Goal: Information Seeking & Learning: Find specific fact

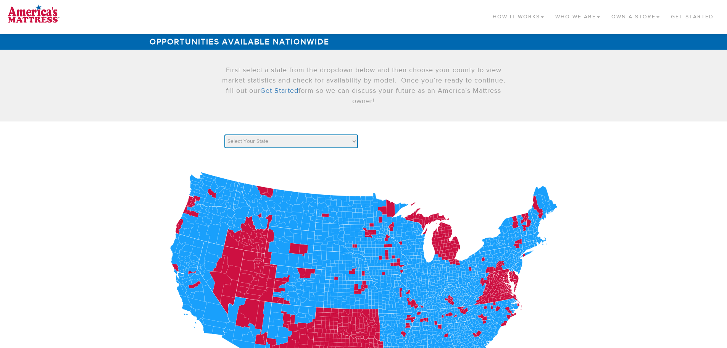
click at [331, 138] on select "Select Your State AK AL AR AZ CA CO [GEOGRAPHIC_DATA] [GEOGRAPHIC_DATA] DE [GEO…" at bounding box center [292, 141] width 134 height 14
select select "NY"
click at [225, 134] on select "Select Your State AK AL AR AZ CA CO [GEOGRAPHIC_DATA] [GEOGRAPHIC_DATA] DE [GEO…" at bounding box center [292, 141] width 134 height 14
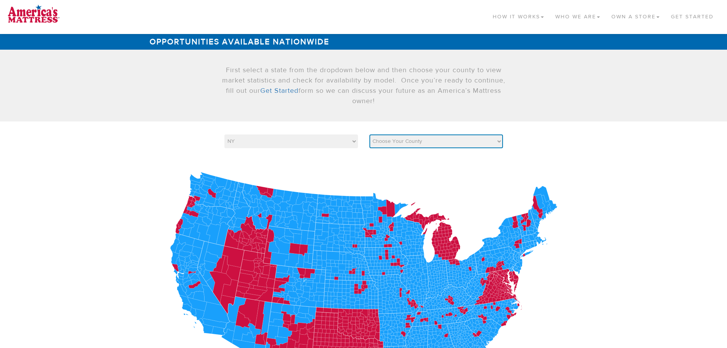
click at [414, 145] on select "Choose Your County [GEOGRAPHIC_DATA] [GEOGRAPHIC_DATA] [GEOGRAPHIC_DATA] [GEOGR…" at bounding box center [437, 141] width 134 height 14
click at [370, 134] on select "Choose Your County [GEOGRAPHIC_DATA] [GEOGRAPHIC_DATA] [GEOGRAPHIC_DATA] [GEOGR…" at bounding box center [437, 141] width 134 height 14
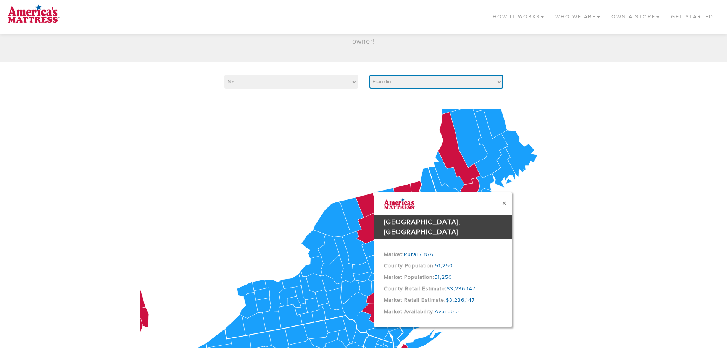
scroll to position [76, 0]
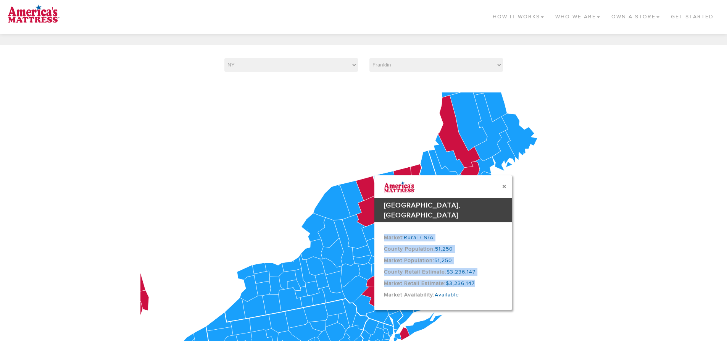
drag, startPoint x: 491, startPoint y: 275, endPoint x: 380, endPoint y: 225, distance: 121.9
click at [380, 225] on div "Market: Rural / N/A County Population: 51,250 Market Population: 51,250 County …" at bounding box center [443, 266] width 137 height 88
copy div "Market: Rural / N/A County Population: 51,250 Market Population: 51,250 County …"
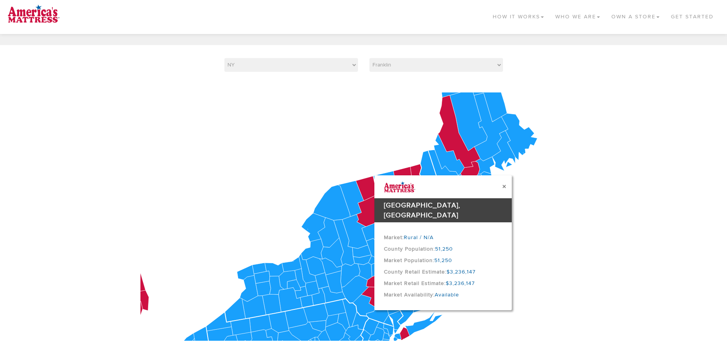
click at [567, 279] on icon at bounding box center [364, 216] width 447 height 248
click at [385, 69] on select "Choose Your County [GEOGRAPHIC_DATA] [GEOGRAPHIC_DATA] [GEOGRAPHIC_DATA] [GEOGR…" at bounding box center [437, 65] width 134 height 14
select select "36089"
click at [370, 58] on select "Choose Your County [GEOGRAPHIC_DATA] [GEOGRAPHIC_DATA] [GEOGRAPHIC_DATA] [GEOGR…" at bounding box center [437, 65] width 134 height 14
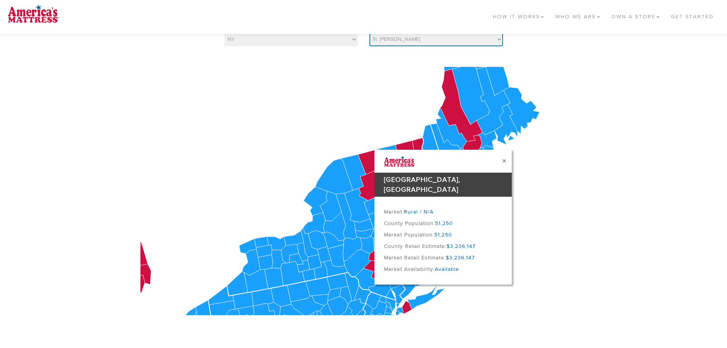
scroll to position [115, 0]
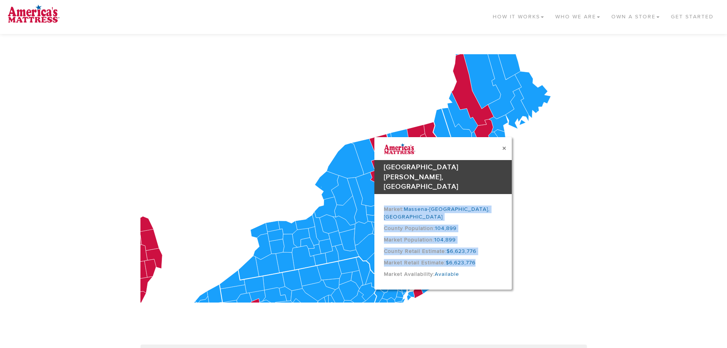
drag, startPoint x: 478, startPoint y: 238, endPoint x: 380, endPoint y: 188, distance: 110.2
click at [380, 194] on div "Market: [GEOGRAPHIC_DATA]-[GEOGRAPHIC_DATA], [GEOGRAPHIC_DATA] Population: 104,…" at bounding box center [443, 241] width 137 height 95
copy div "Market: [GEOGRAPHIC_DATA]-[GEOGRAPHIC_DATA], [GEOGRAPHIC_DATA] Population: 104,…"
